Goal: Navigation & Orientation: Understand site structure

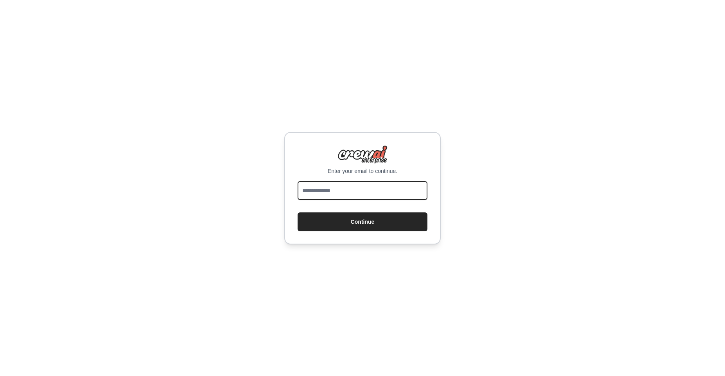
click at [410, 196] on input "email" at bounding box center [362, 190] width 130 height 19
type input "**********"
click at [375, 226] on button "Continue" at bounding box center [362, 222] width 130 height 19
click at [413, 225] on button "Continue" at bounding box center [362, 222] width 130 height 19
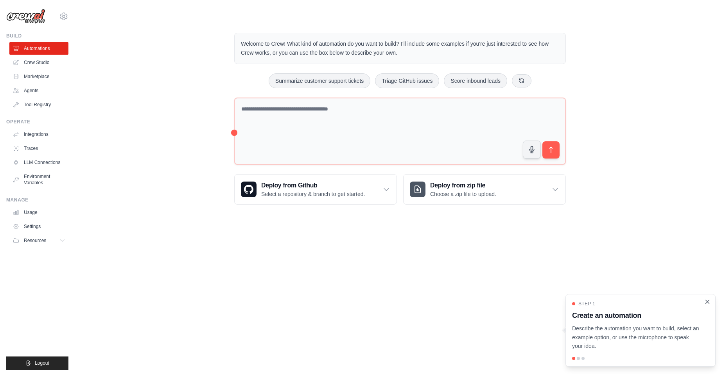
click at [706, 303] on icon "Close walkthrough" at bounding box center [707, 302] width 4 height 4
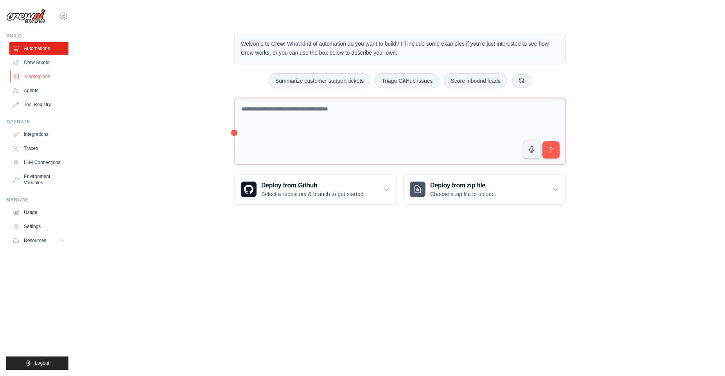
click at [33, 76] on link "Marketplace" at bounding box center [39, 76] width 59 height 13
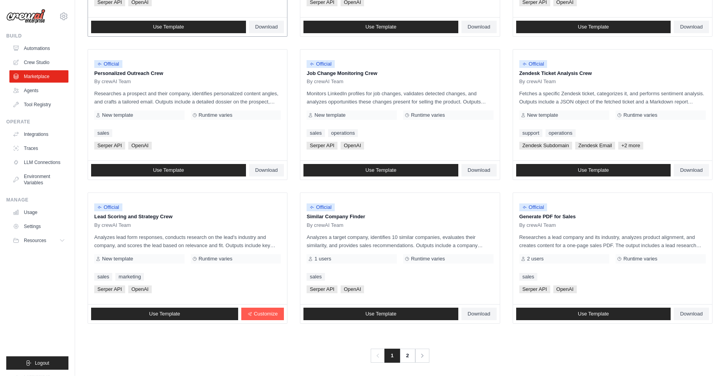
scroll to position [348, 0]
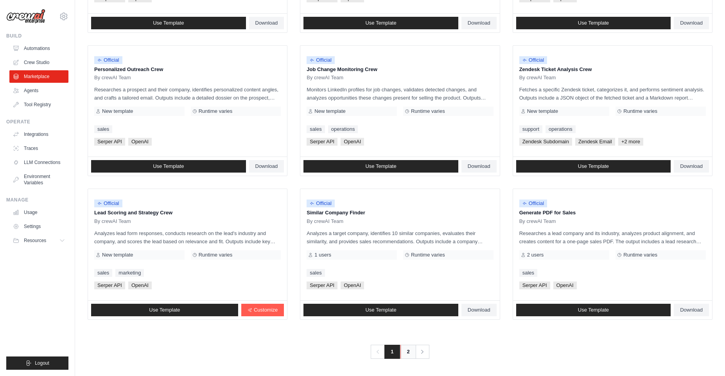
click at [406, 354] on link "2" at bounding box center [408, 352] width 16 height 14
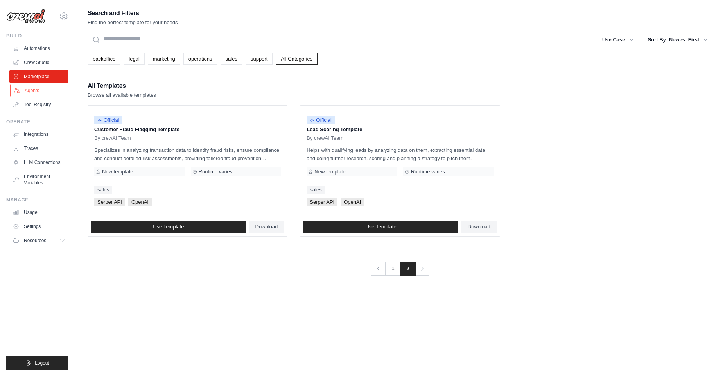
click at [51, 92] on link "Agents" at bounding box center [39, 90] width 59 height 13
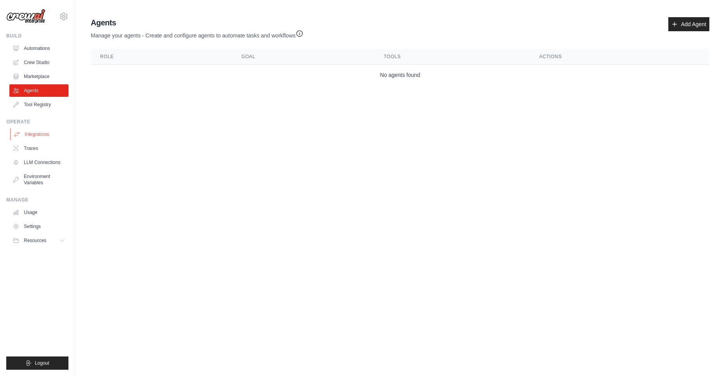
click at [45, 140] on link "Integrations" at bounding box center [39, 134] width 59 height 13
